Goal: Task Accomplishment & Management: Manage account settings

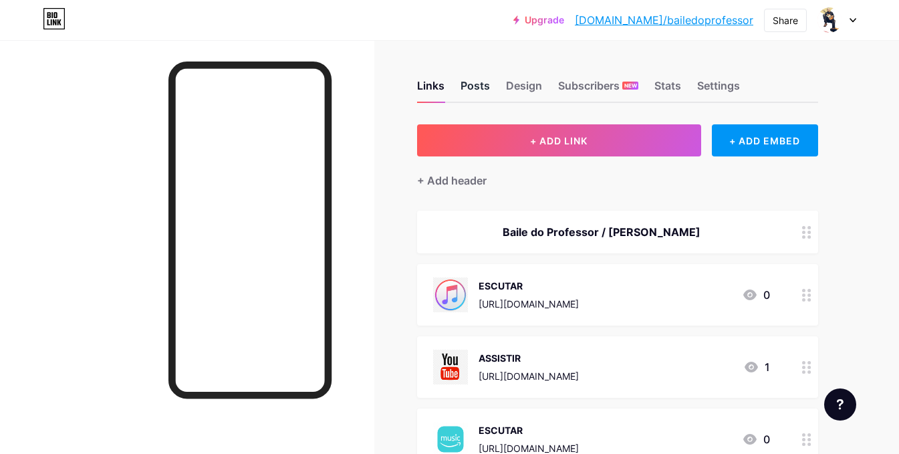
click at [464, 94] on div "Posts" at bounding box center [475, 90] width 29 height 24
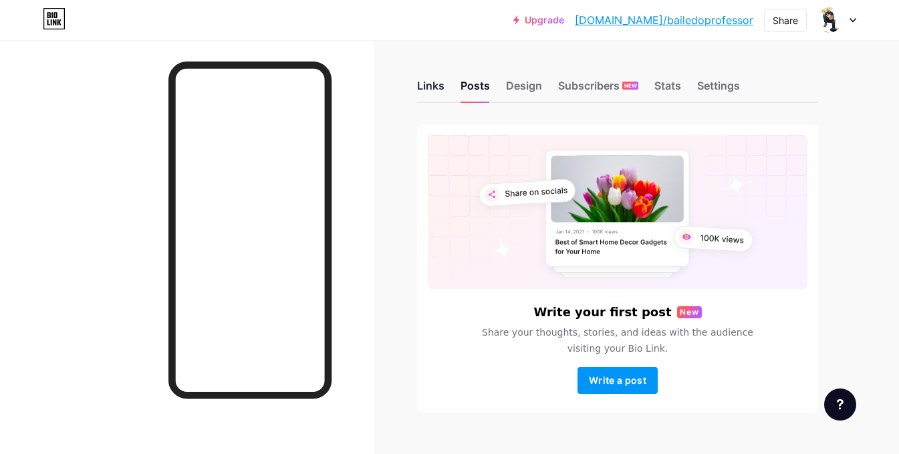
click at [433, 84] on div "Links" at bounding box center [430, 90] width 27 height 24
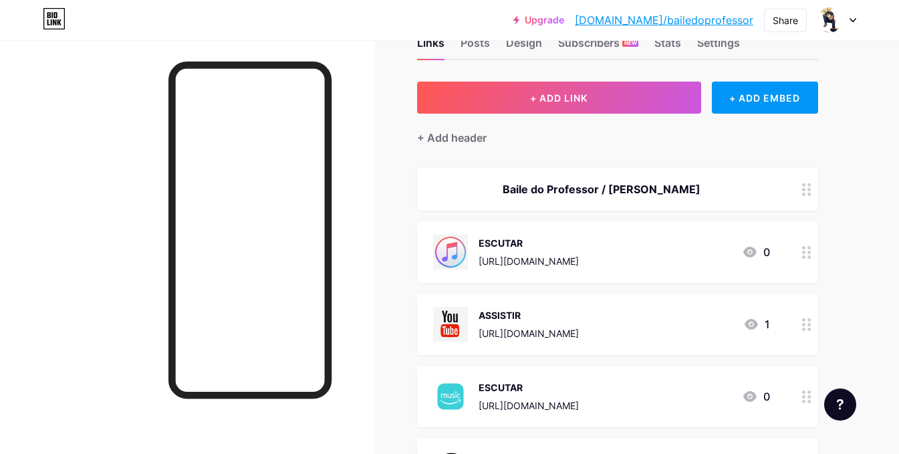
scroll to position [67, 0]
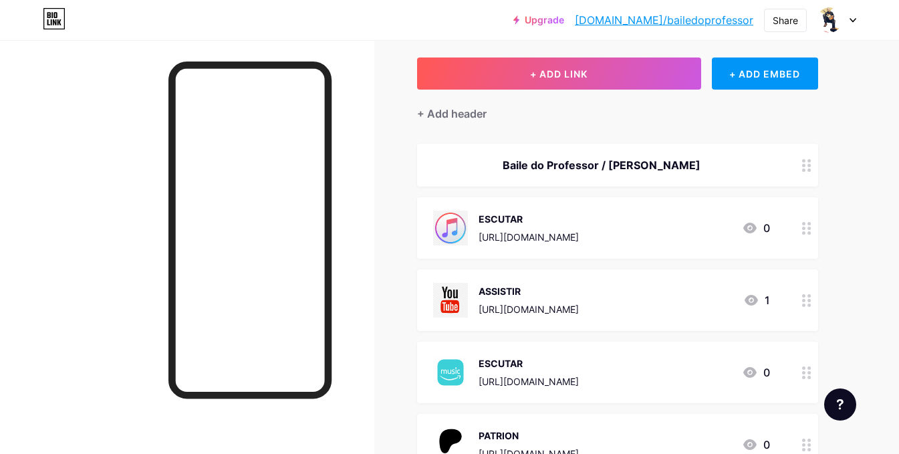
click at [753, 297] on icon at bounding box center [751, 300] width 16 height 16
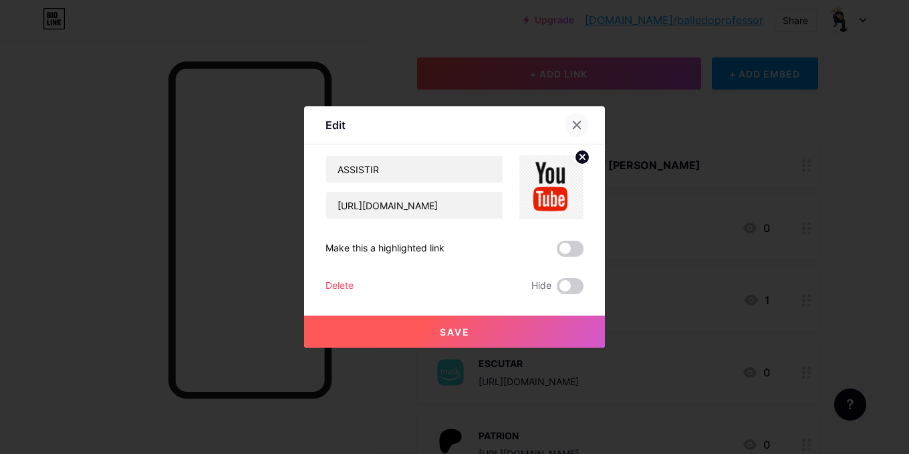
click at [578, 122] on div at bounding box center [577, 125] width 24 height 24
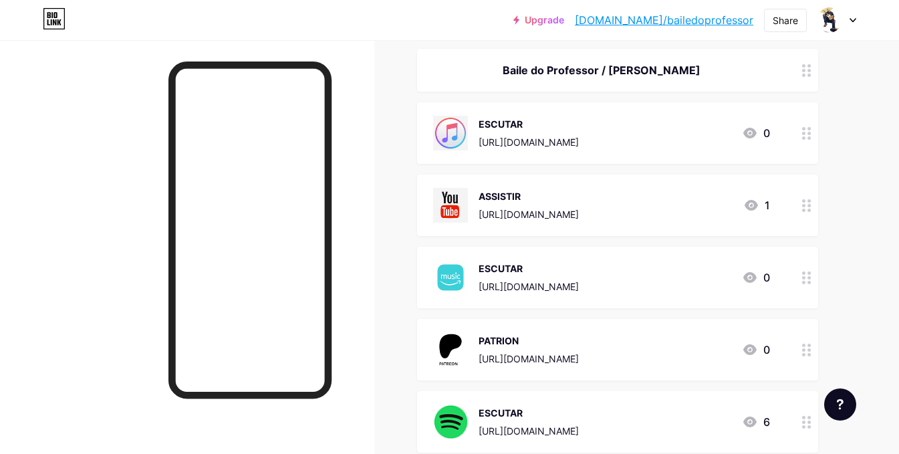
scroll to position [334, 0]
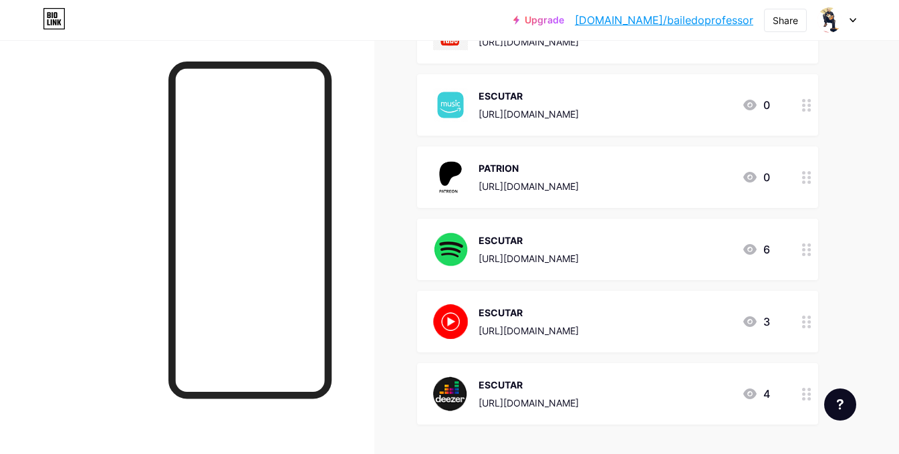
click at [533, 181] on div "[URL][DOMAIN_NAME]" at bounding box center [529, 186] width 100 height 14
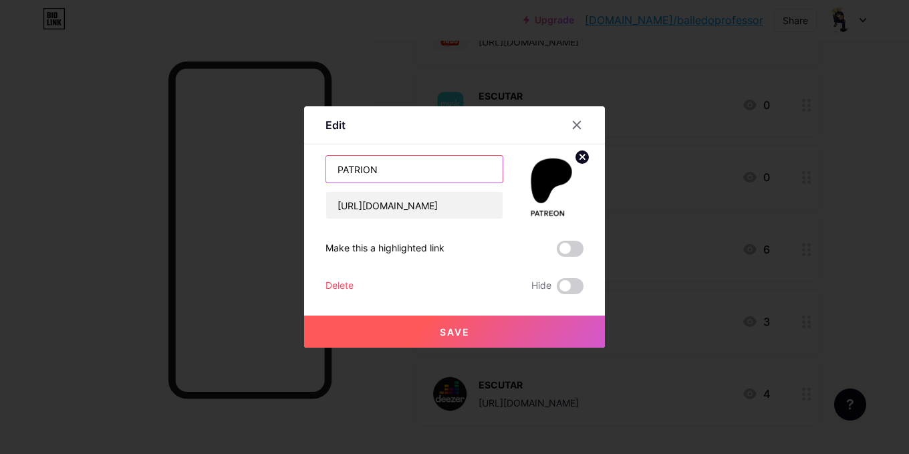
drag, startPoint x: 385, startPoint y: 170, endPoint x: 292, endPoint y: 168, distance: 92.9
click at [292, 168] on div "Edit Content YouTube Play YouTube video without leaving your page. ADD Vimeo Pl…" at bounding box center [454, 227] width 909 height 454
paste input "[URL][DOMAIN_NAME]"
type input "[URL][DOMAIN_NAME]"
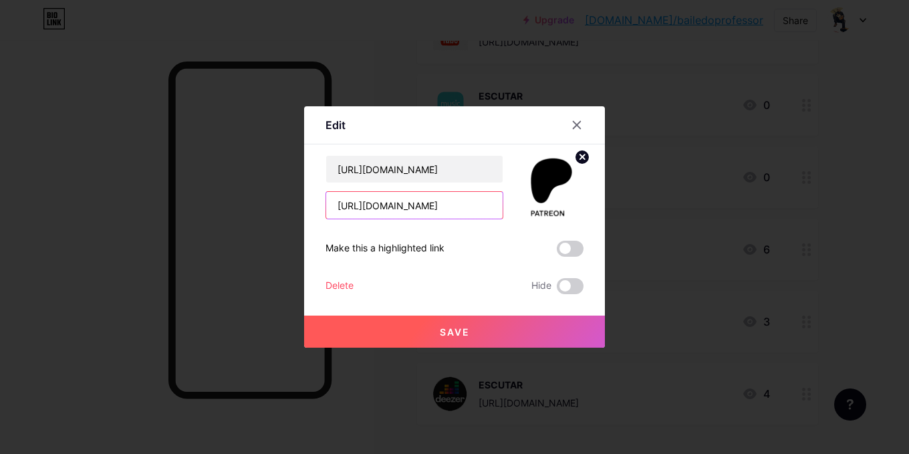
click at [412, 205] on input "[URL][DOMAIN_NAME]" at bounding box center [414, 205] width 176 height 27
paste input "[DOMAIN_NAME][URL]"
type input "[URL][DOMAIN_NAME]"
click at [580, 156] on circle at bounding box center [582, 157] width 15 height 15
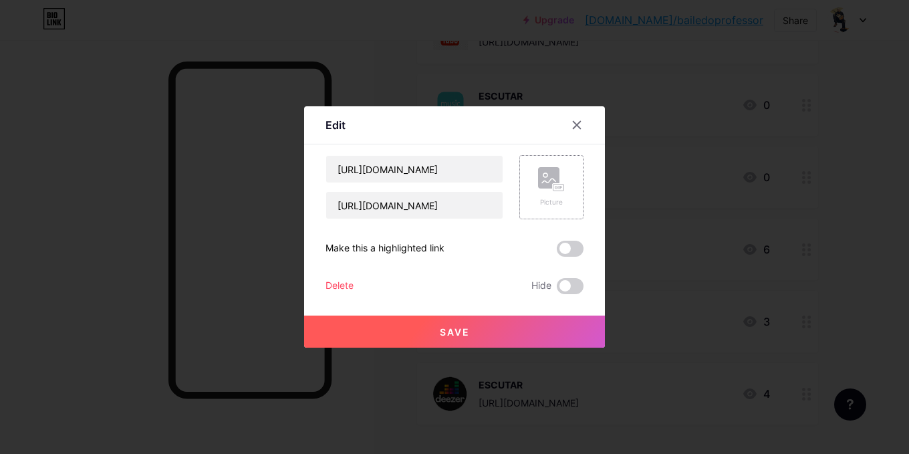
click at [544, 181] on rect at bounding box center [548, 177] width 21 height 21
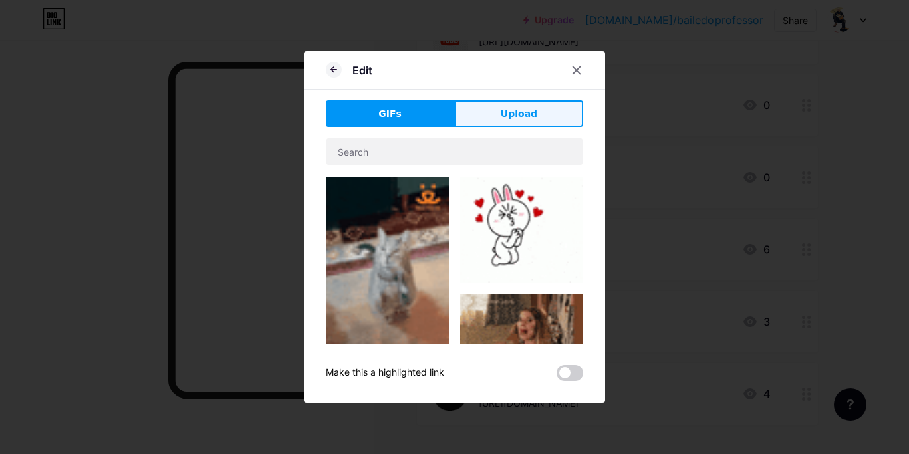
click at [481, 118] on button "Upload" at bounding box center [519, 113] width 129 height 27
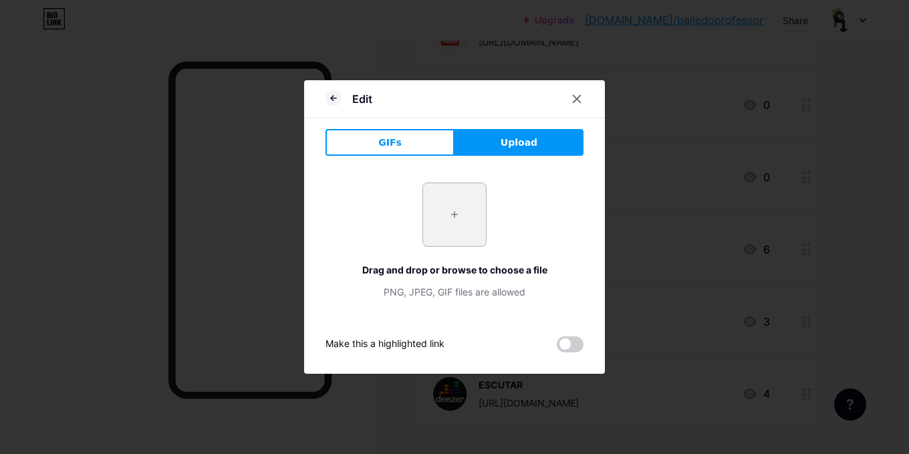
click at [436, 221] on input "file" at bounding box center [454, 214] width 63 height 63
type input "C:\fakepath\D_NQ_NP_852452-MLB80118336335_102024-O.webp"
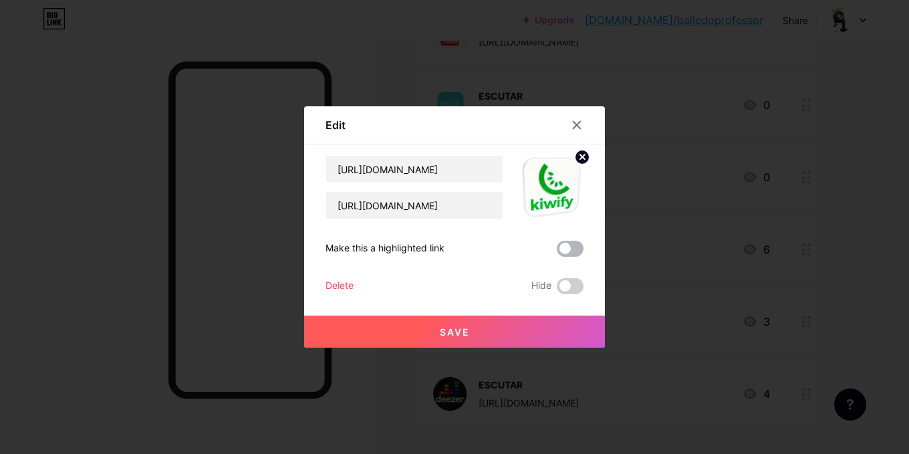
click at [576, 251] on span at bounding box center [570, 249] width 27 height 16
click at [557, 252] on input "checkbox" at bounding box center [557, 252] width 0 height 0
click at [446, 334] on span "Save" at bounding box center [455, 331] width 30 height 11
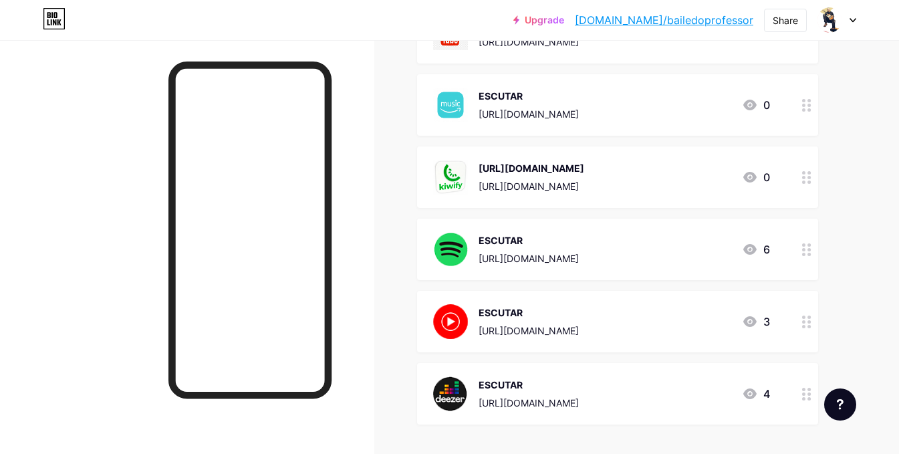
click at [568, 166] on div "[URL][DOMAIN_NAME]" at bounding box center [532, 168] width 106 height 14
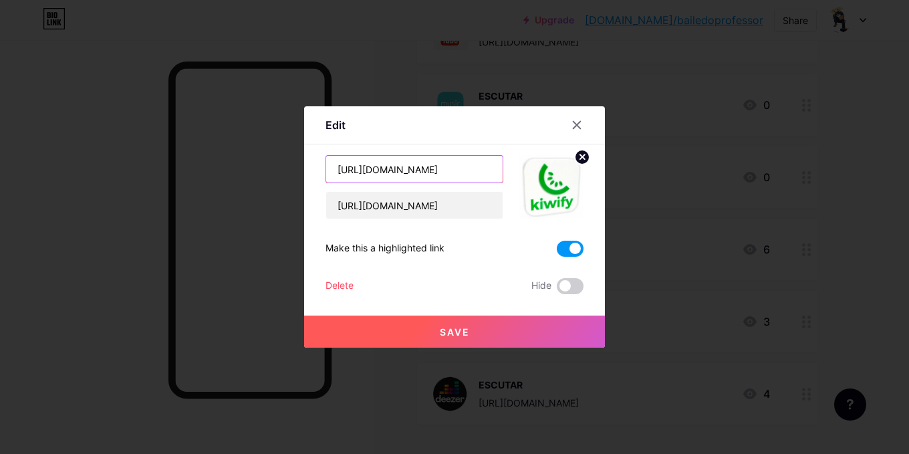
click at [453, 174] on input "[URL][DOMAIN_NAME]" at bounding box center [414, 169] width 176 height 27
type input "CURSO DE GUITARRA"
click at [394, 322] on button "Save" at bounding box center [454, 332] width 301 height 32
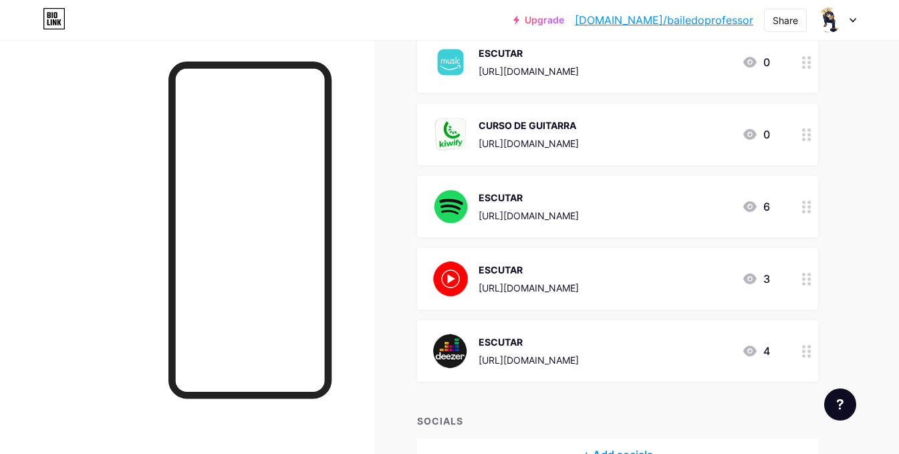
scroll to position [401, 0]
